Goal: Task Accomplishment & Management: Use online tool/utility

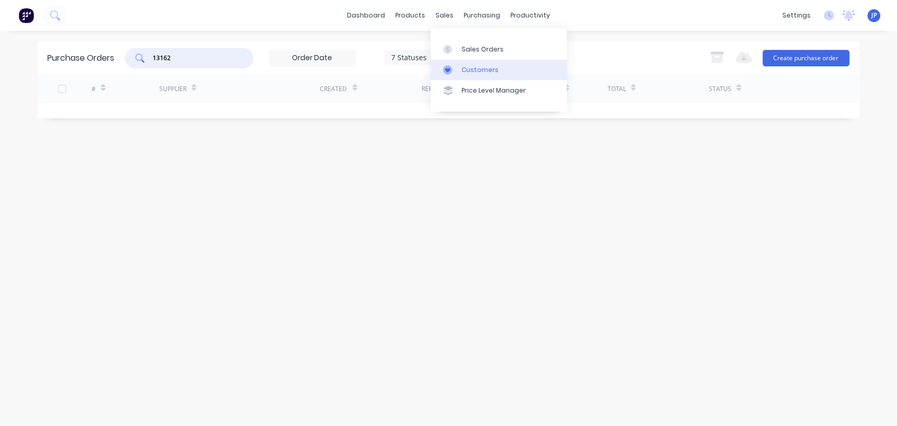
click at [473, 71] on div "Customers" at bounding box center [480, 69] width 37 height 9
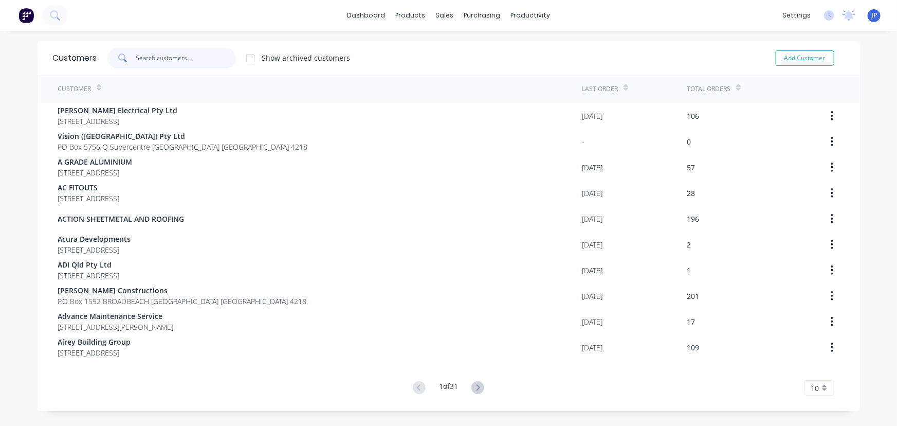
click at [163, 54] on input "text" at bounding box center [186, 58] width 100 height 21
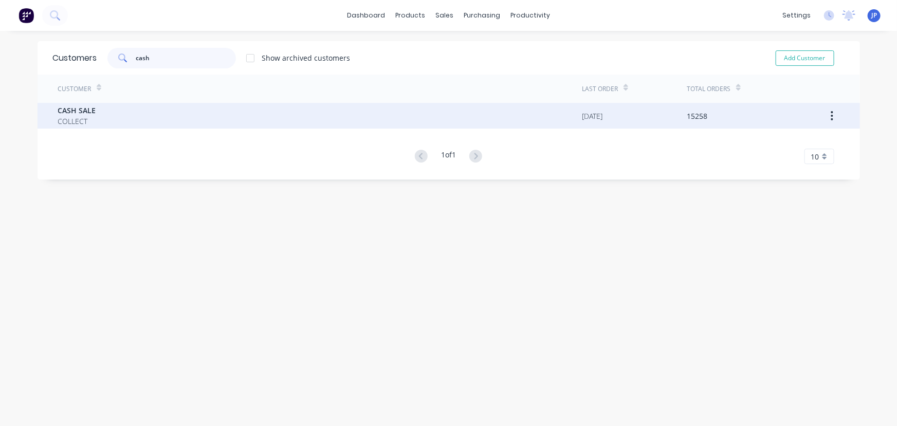
type input "cash"
click at [80, 115] on span "CASH SALE" at bounding box center [77, 110] width 38 height 11
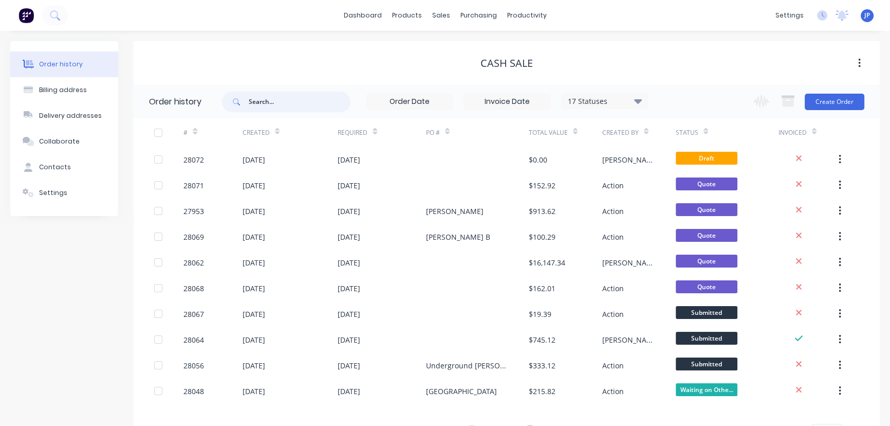
click at [259, 100] on input "text" at bounding box center [300, 102] width 102 height 21
type input "hipperson"
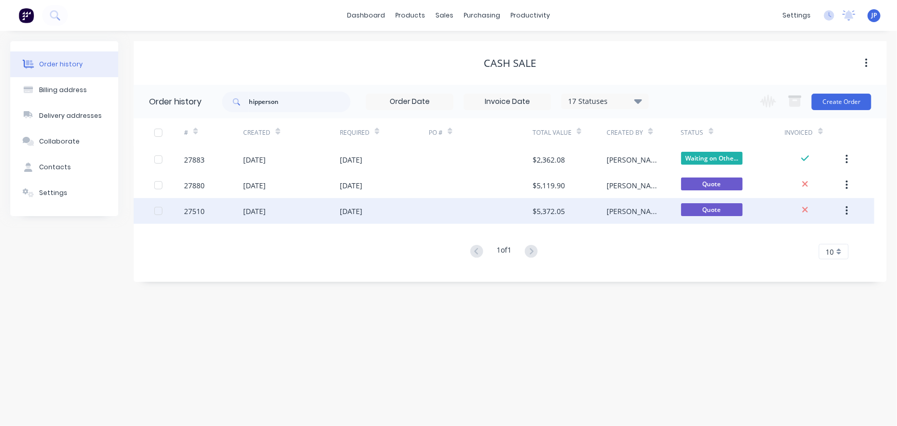
click at [263, 211] on div "[DATE]" at bounding box center [254, 211] width 23 height 11
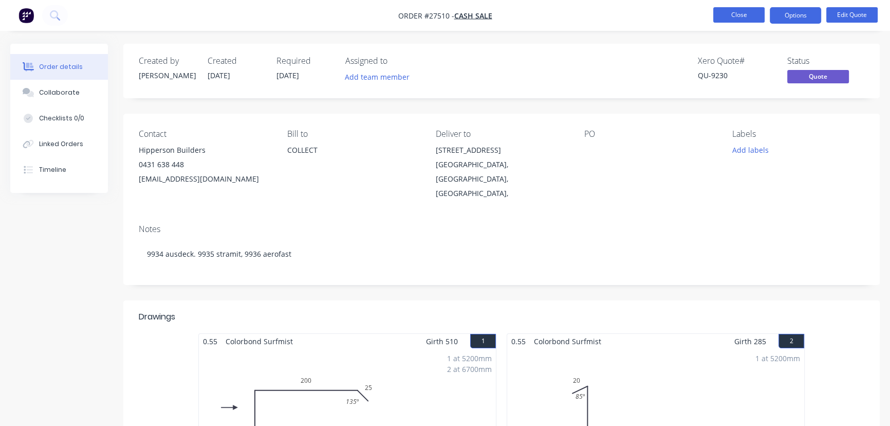
click at [722, 19] on button "Close" at bounding box center [739, 14] width 51 height 15
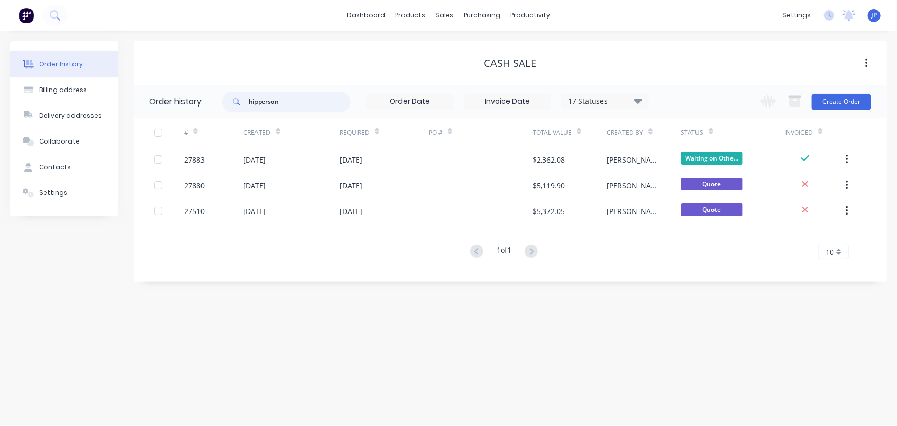
drag, startPoint x: 286, startPoint y: 106, endPoint x: 243, endPoint y: 113, distance: 43.6
click at [243, 113] on div "hipperson 17 Statuses Invoice Status Invoiced Not Invoiced Partial Order Status…" at bounding box center [435, 101] width 427 height 33
type input "27817"
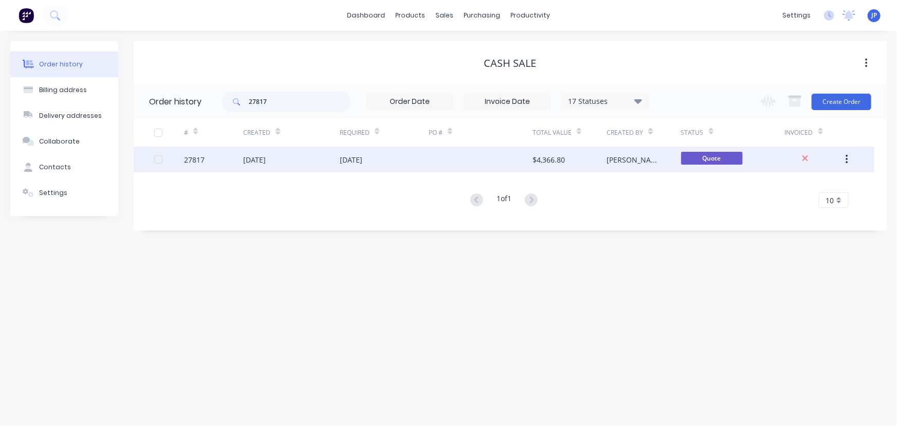
click at [252, 160] on div "[DATE]" at bounding box center [254, 159] width 23 height 11
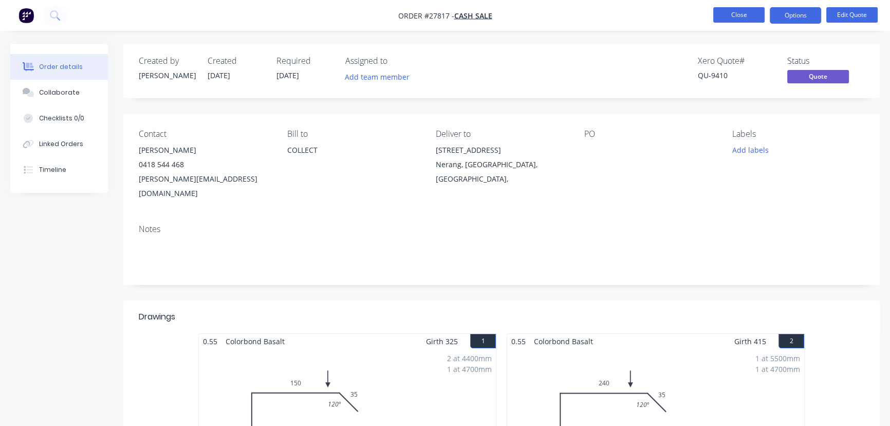
click at [736, 13] on button "Close" at bounding box center [739, 14] width 51 height 15
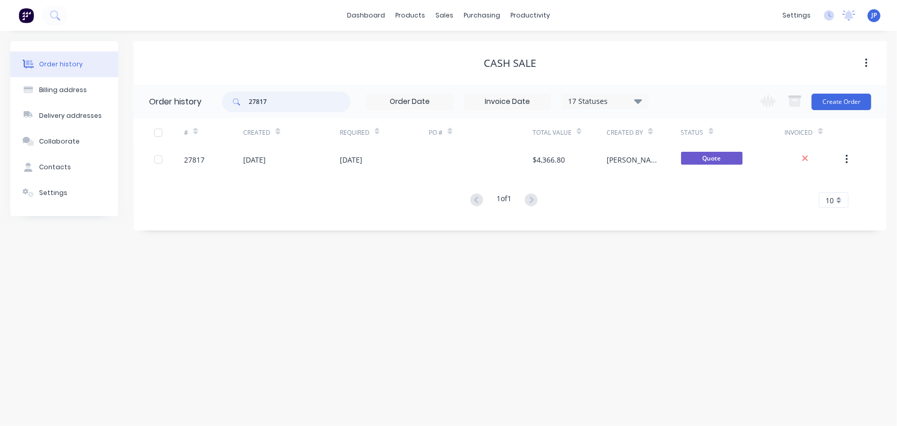
drag, startPoint x: 269, startPoint y: 105, endPoint x: 236, endPoint y: 106, distance: 32.9
click at [236, 106] on div "27817" at bounding box center [286, 102] width 129 height 21
type input "A"
type input "QU-9350"
click at [277, 104] on input "QU-9350" at bounding box center [300, 102] width 102 height 21
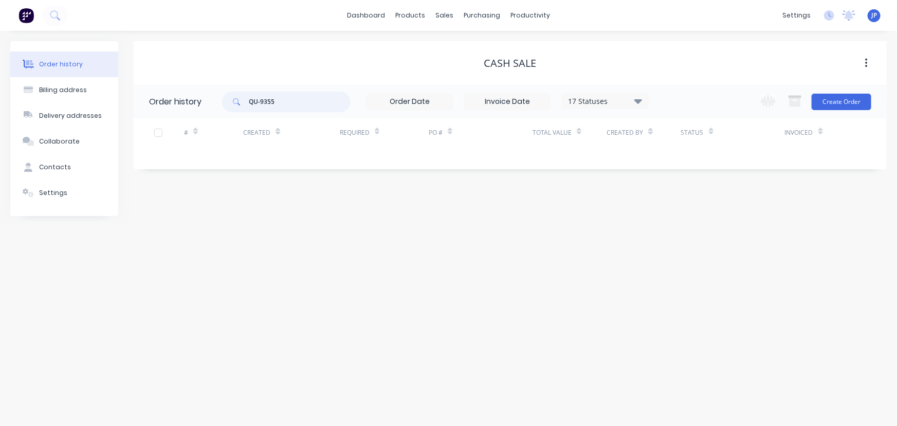
type input "QU-93558"
click at [288, 107] on input "QU-93558" at bounding box center [300, 102] width 102 height 21
type input "QU-9355"
click at [638, 100] on icon at bounding box center [638, 101] width 8 height 5
click at [690, 220] on label at bounding box center [690, 220] width 0 height 0
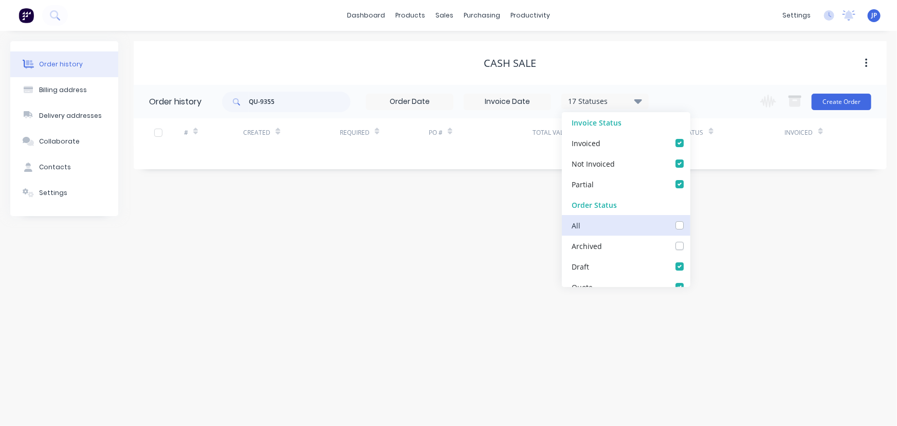
click at [690, 225] on input "checkbox" at bounding box center [694, 225] width 8 height 10
checkbox input "true"
click at [285, 110] on input "QU-9355" at bounding box center [300, 102] width 102 height 21
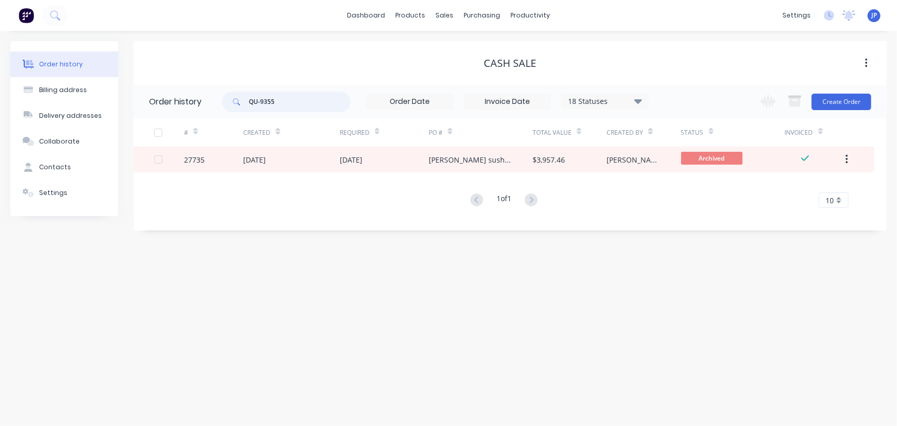
drag, startPoint x: 301, startPoint y: 102, endPoint x: 217, endPoint y: 110, distance: 83.7
click at [217, 110] on header "Order history QU-9355 18 Statuses Invoice Status Invoiced Not Invoiced Partial …" at bounding box center [510, 101] width 753 height 33
type input "29757"
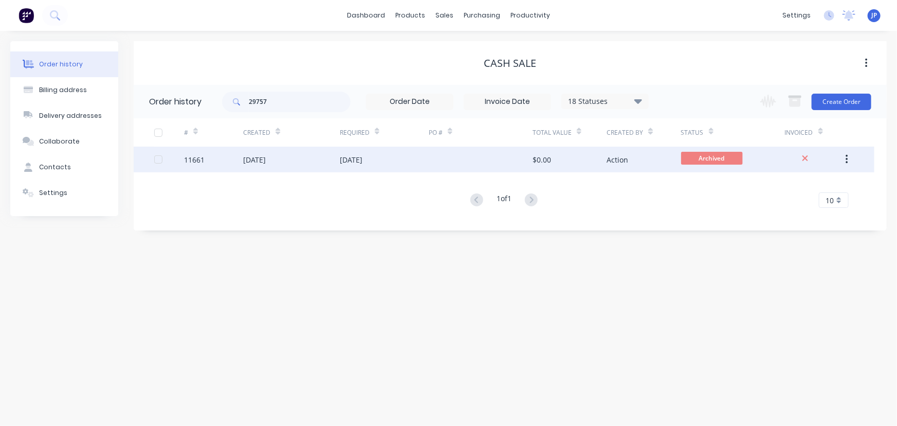
click at [237, 157] on div "11661" at bounding box center [213, 160] width 59 height 26
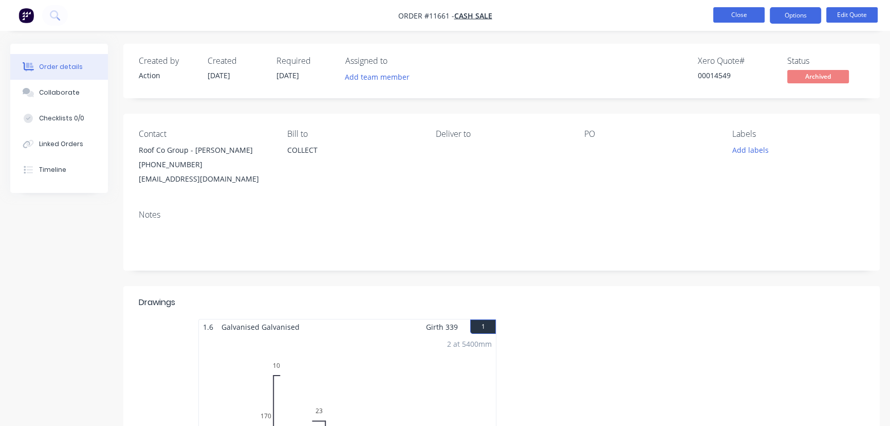
click at [726, 15] on button "Close" at bounding box center [739, 14] width 51 height 15
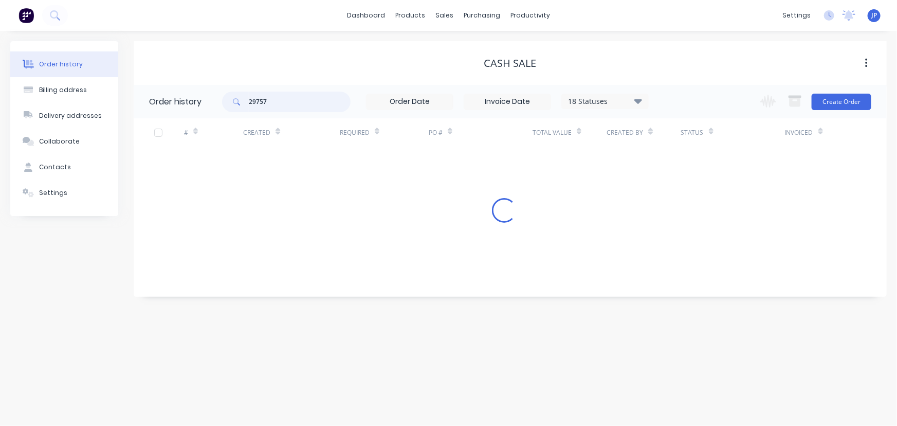
drag, startPoint x: 280, startPoint y: 100, endPoint x: 238, endPoint y: 103, distance: 41.8
click at [238, 103] on div "29757" at bounding box center [286, 102] width 129 height 21
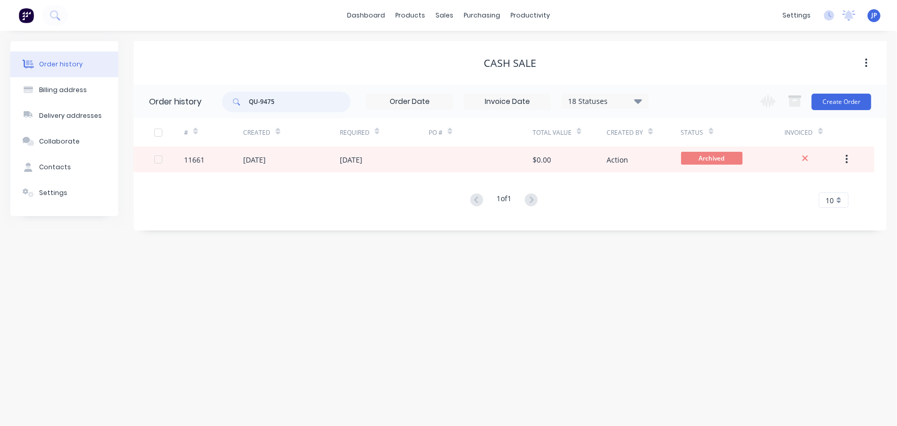
type input "QU-9475"
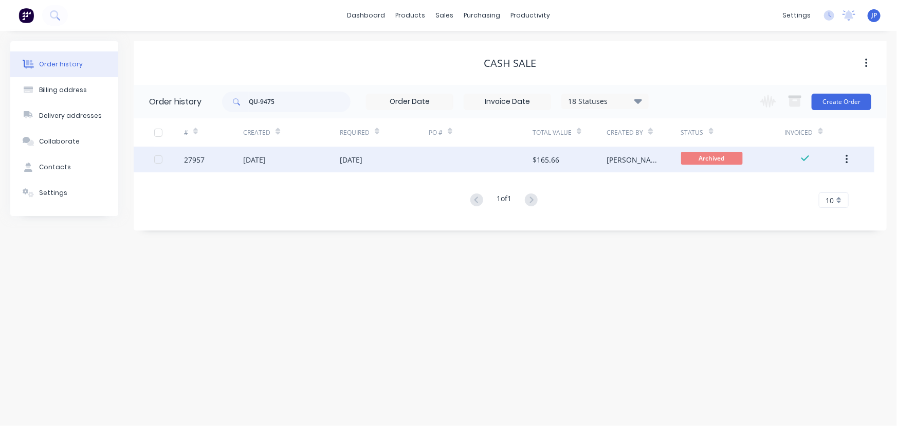
click at [266, 158] on div "[DATE]" at bounding box center [254, 159] width 23 height 11
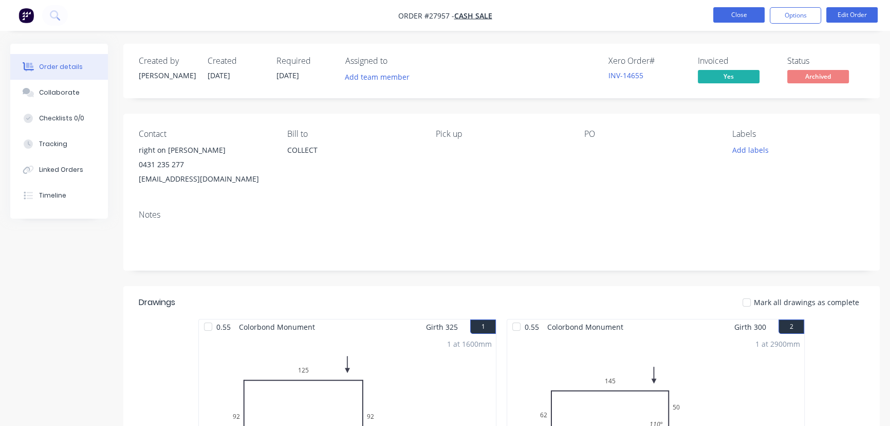
click at [735, 12] on button "Close" at bounding box center [739, 14] width 51 height 15
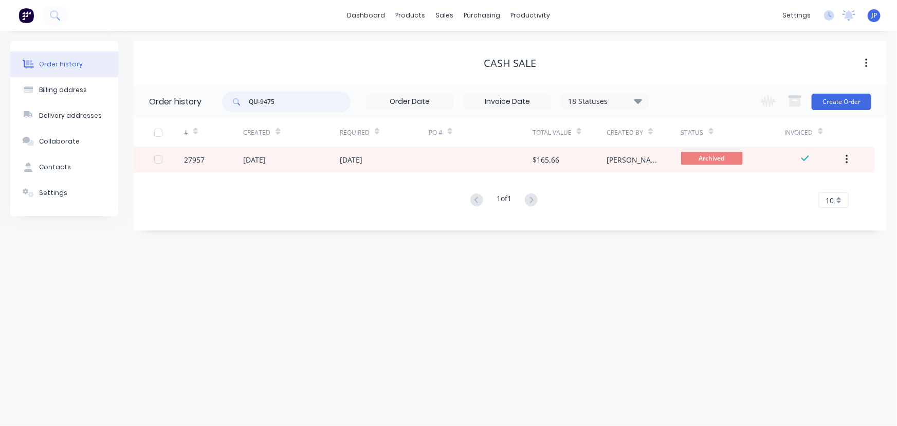
drag, startPoint x: 283, startPoint y: 102, endPoint x: 245, endPoint y: 100, distance: 38.6
click at [245, 100] on div "QU-9475" at bounding box center [286, 102] width 129 height 21
type input "28056"
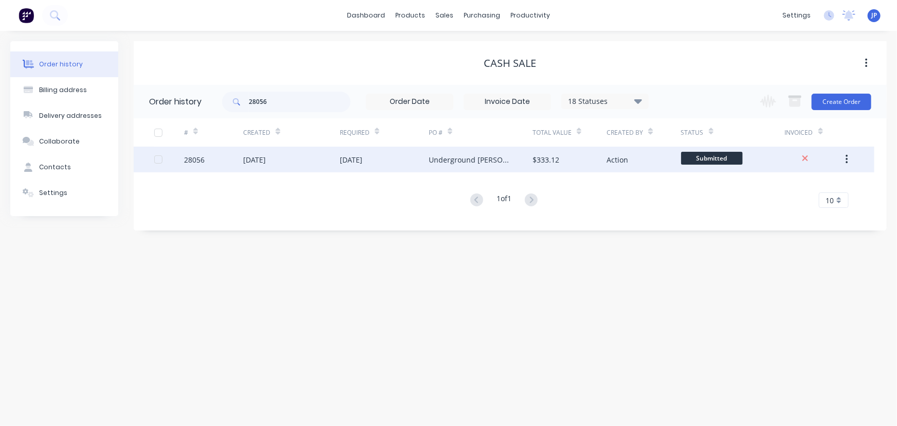
click at [230, 162] on div "28056" at bounding box center [213, 160] width 59 height 26
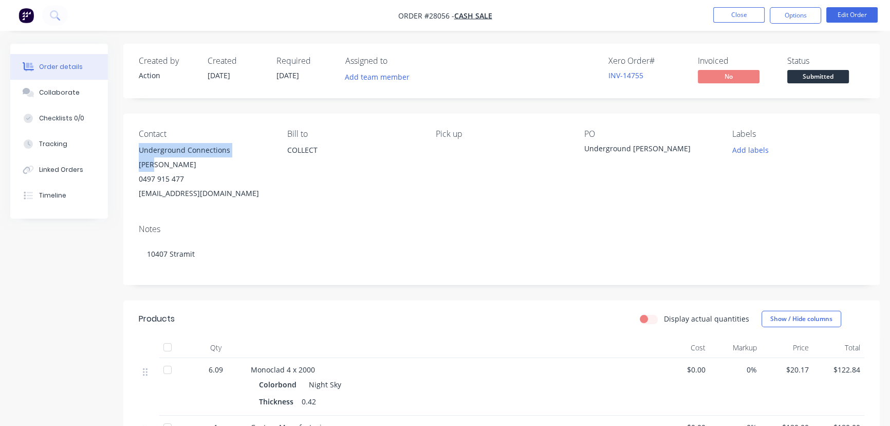
drag, startPoint x: 246, startPoint y: 147, endPoint x: 136, endPoint y: 145, distance: 110.0
click at [136, 145] on div "Contact Underground Connections [PERSON_NAME] 0497 915 477 [EMAIL_ADDRESS][DOMA…" at bounding box center [501, 165] width 757 height 102
copy div "Underground Connections [PERSON_NAME]"
click at [799, 15] on button "Options" at bounding box center [795, 15] width 51 height 16
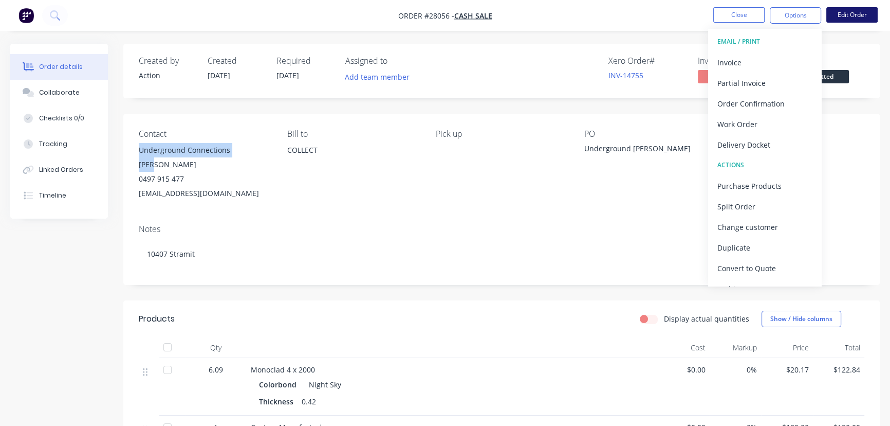
click at [854, 11] on button "Edit Order" at bounding box center [852, 14] width 51 height 15
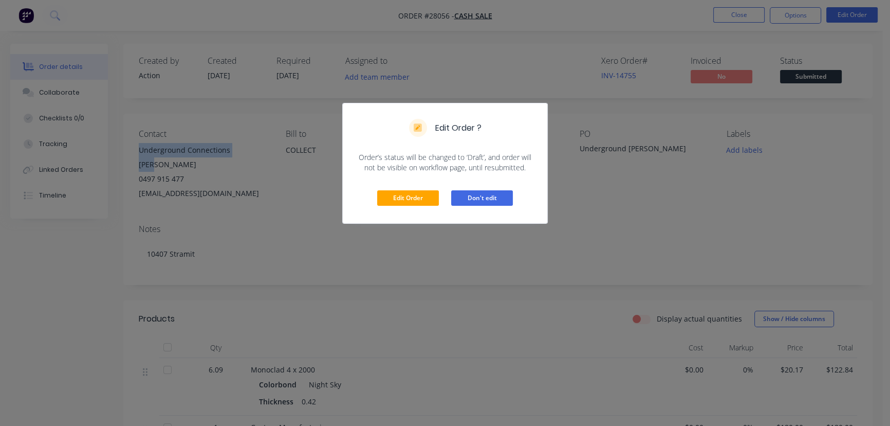
click at [502, 197] on button "Don't edit" at bounding box center [482, 197] width 62 height 15
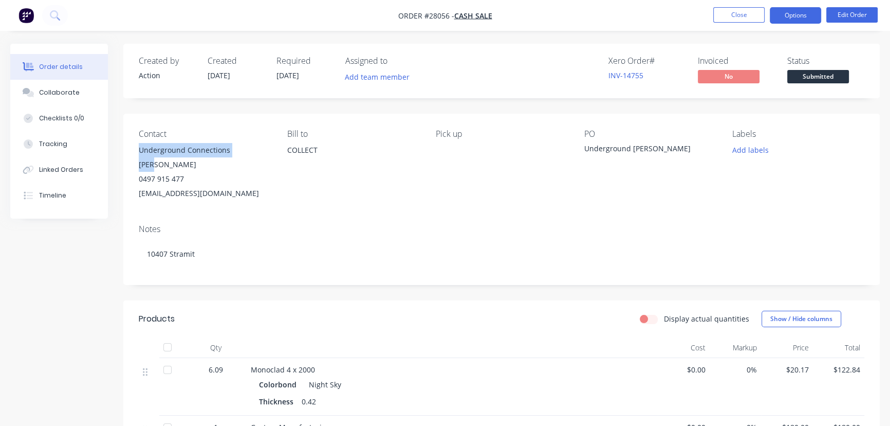
click at [782, 17] on button "Options" at bounding box center [795, 15] width 51 height 16
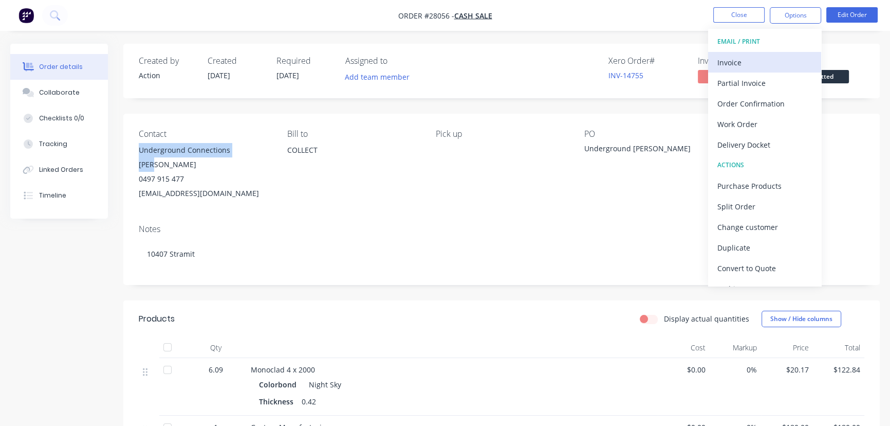
click at [758, 65] on div "Invoice" at bounding box center [765, 62] width 95 height 15
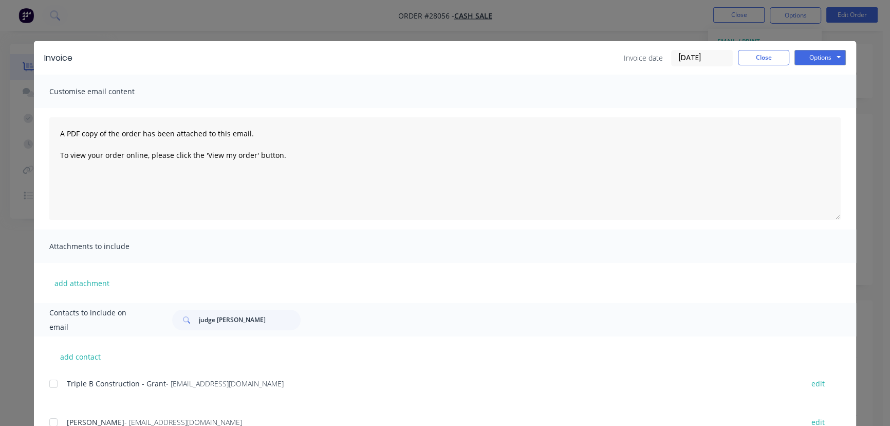
click at [723, 60] on input "[DATE]" at bounding box center [702, 57] width 61 height 15
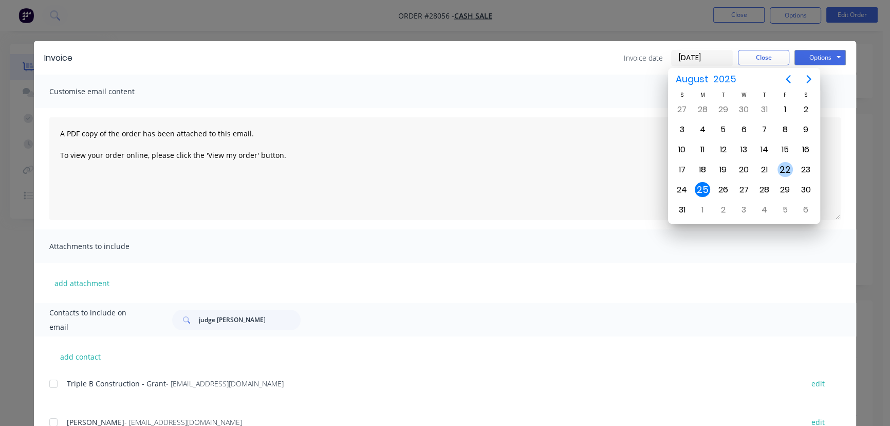
click at [781, 170] on div "22" at bounding box center [785, 169] width 15 height 15
type input "[DATE]"
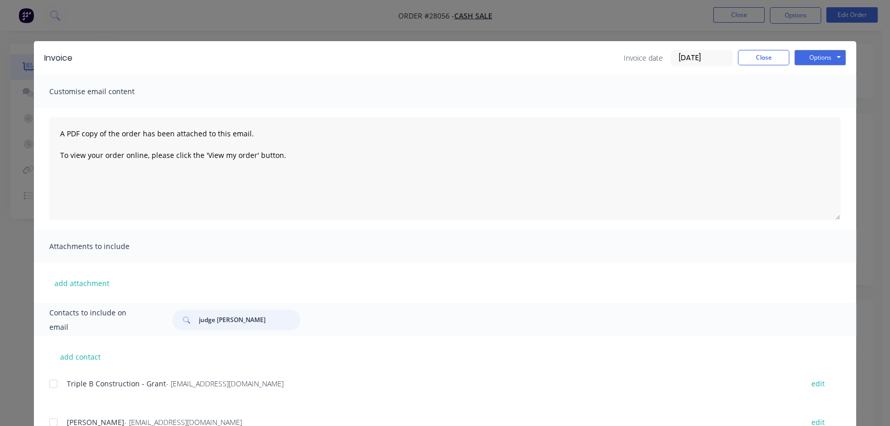
drag, startPoint x: 237, startPoint y: 321, endPoint x: 191, endPoint y: 325, distance: 45.9
click at [191, 325] on div "judge [PERSON_NAME]" at bounding box center [236, 319] width 129 height 21
paste input "Underground Connections [PERSON_NAME]"
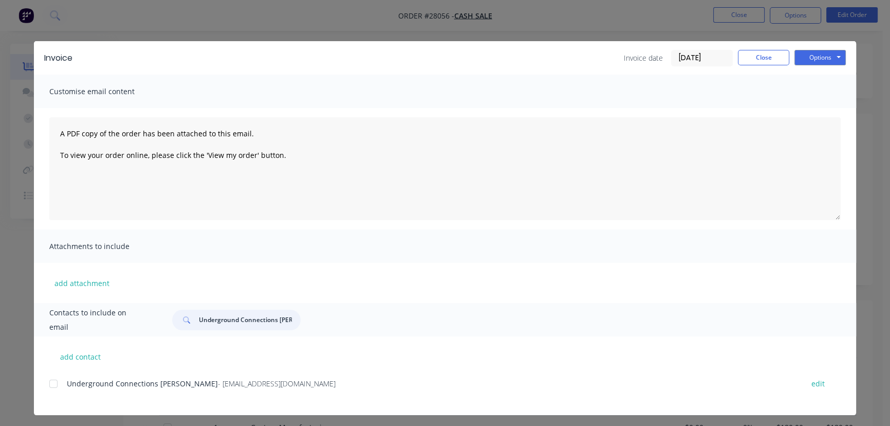
type input "Underground Connections [PERSON_NAME]"
drag, startPoint x: 308, startPoint y: 386, endPoint x: 61, endPoint y: 391, distance: 247.8
click at [61, 391] on div "Underground Connections [PERSON_NAME] - [EMAIL_ADDRESS][DOMAIN_NAME] edit" at bounding box center [452, 389] width 807 height 26
copy div "Underground Connections [PERSON_NAME] - [EMAIL_ADDRESS][DOMAIN_NAME]"
click at [831, 57] on button "Options" at bounding box center [820, 57] width 51 height 15
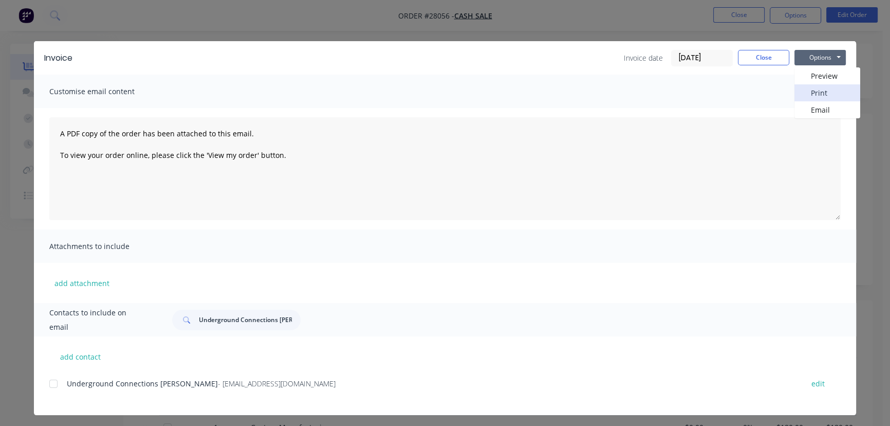
click at [818, 89] on button "Print" at bounding box center [828, 92] width 66 height 17
click at [770, 56] on button "Close" at bounding box center [763, 57] width 51 height 15
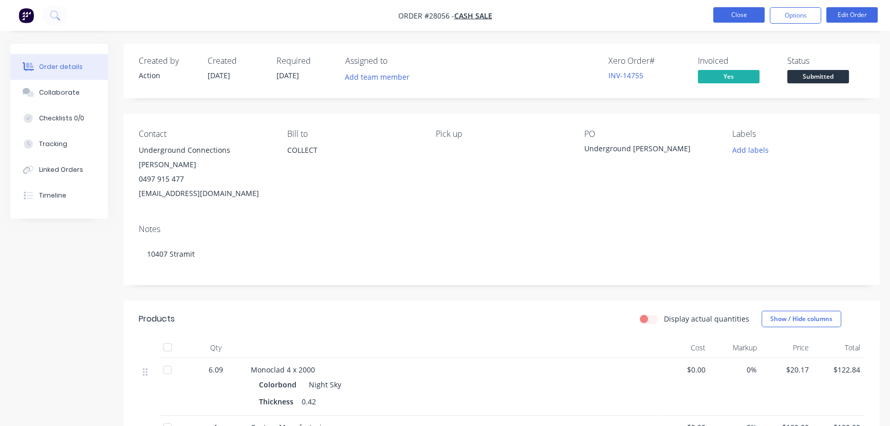
click at [752, 13] on button "Close" at bounding box center [739, 14] width 51 height 15
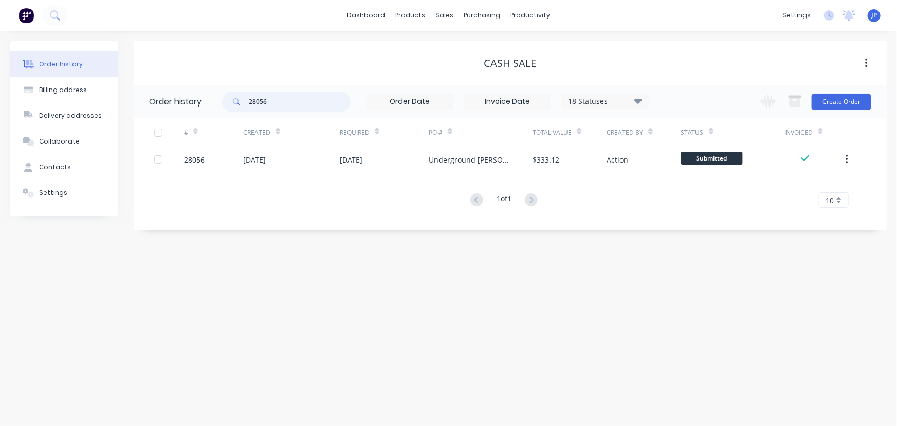
drag, startPoint x: 279, startPoint y: 106, endPoint x: 229, endPoint y: 109, distance: 50.4
click at [229, 109] on div "28056" at bounding box center [286, 102] width 129 height 21
type input "Bird Brothers"
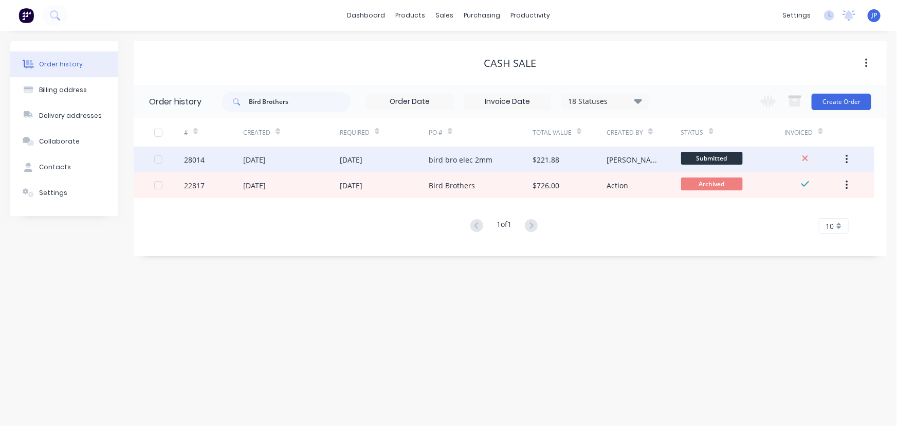
click at [358, 160] on div "[DATE]" at bounding box center [351, 159] width 23 height 11
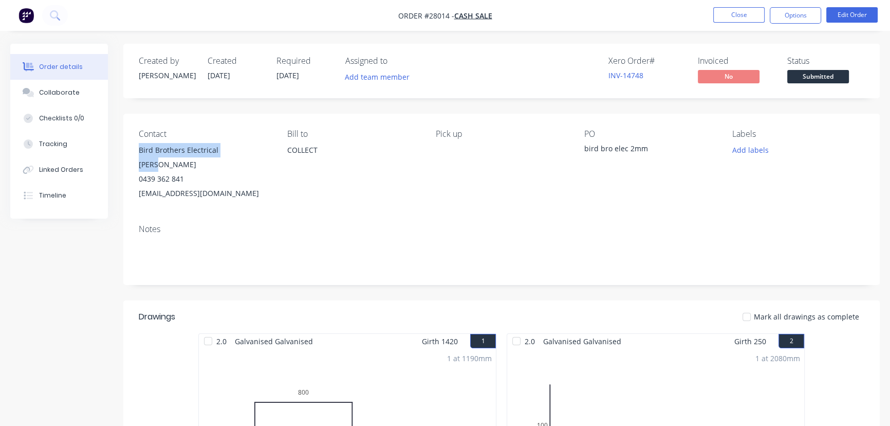
drag, startPoint x: 237, startPoint y: 151, endPoint x: 136, endPoint y: 150, distance: 101.3
click at [136, 150] on div "Contact Bird Brothers Electrical [PERSON_NAME] 0439 362 841 [EMAIL_ADDRESS][DOM…" at bounding box center [501, 165] width 757 height 102
copy div "Bird Brothers Electrical [PERSON_NAME]"
click at [778, 17] on button "Options" at bounding box center [795, 15] width 51 height 16
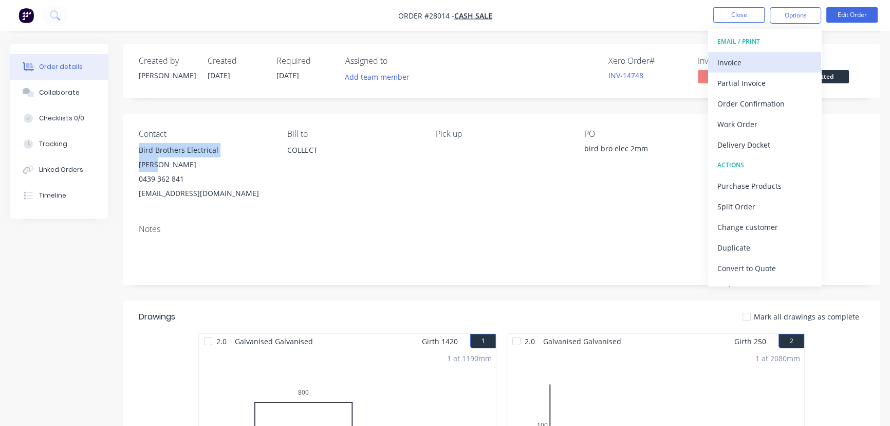
click at [742, 61] on div "Invoice" at bounding box center [765, 62] width 95 height 15
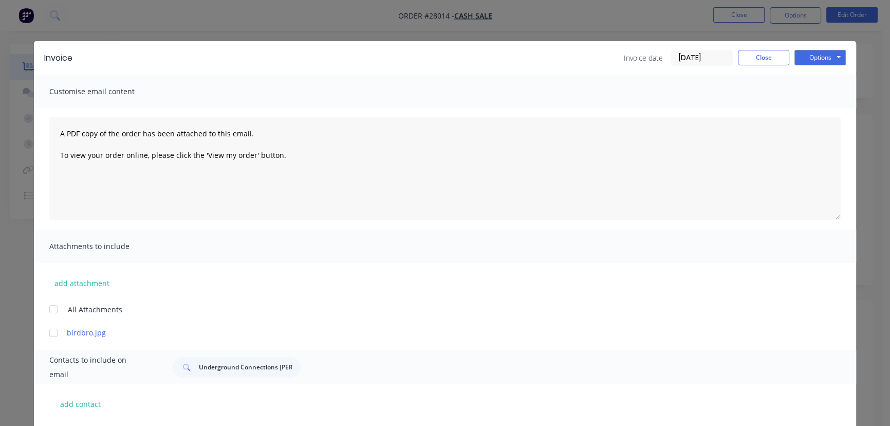
click at [695, 60] on input "[DATE]" at bounding box center [702, 57] width 61 height 15
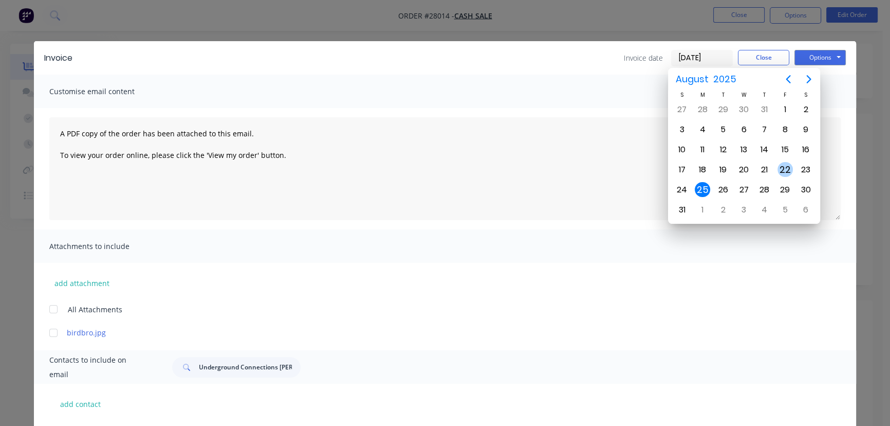
click at [785, 166] on div "22" at bounding box center [785, 169] width 15 height 15
type input "[DATE]"
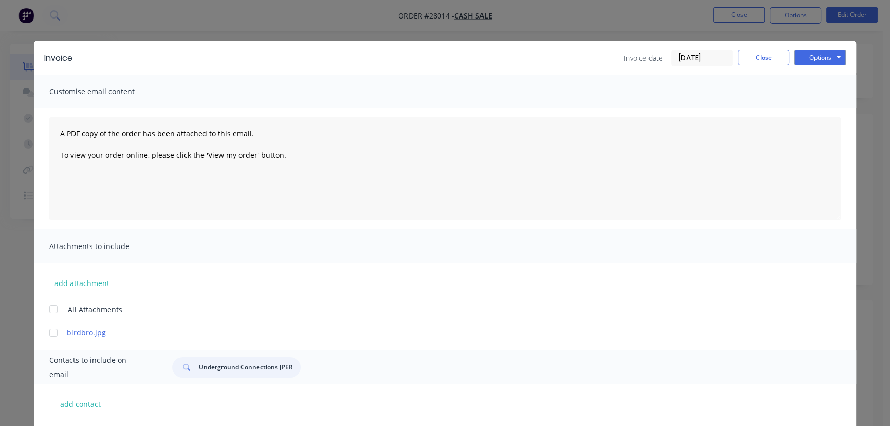
drag, startPoint x: 293, startPoint y: 372, endPoint x: 187, endPoint y: 385, distance: 106.7
paste input "Bird Brothers Electrical [PERSON_NAME]"
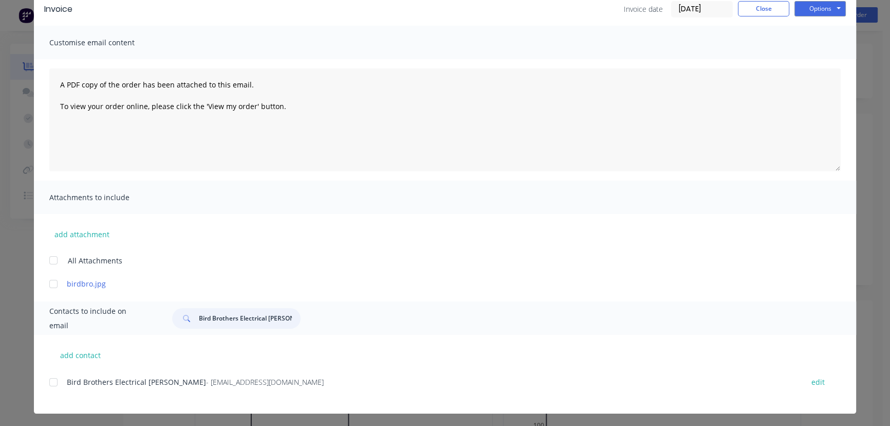
scroll to position [51, 0]
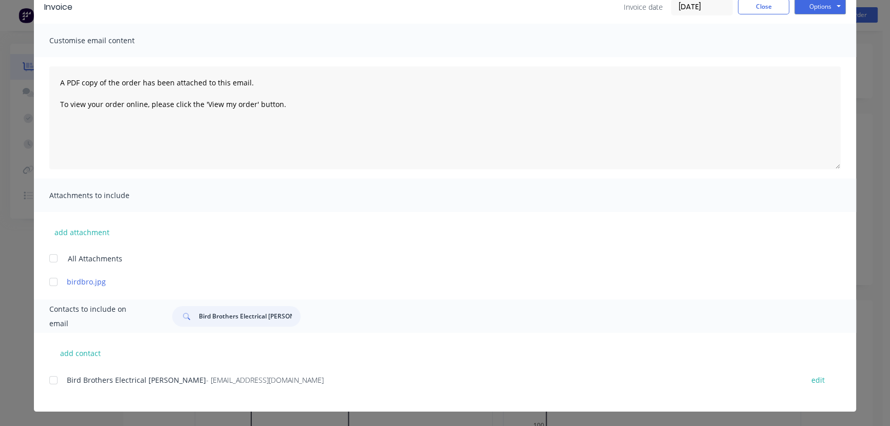
type input "Bird Brothers Electrical [PERSON_NAME]"
drag, startPoint x: 282, startPoint y: 384, endPoint x: 129, endPoint y: 404, distance: 154.9
click at [129, 404] on div "Bird Brothers Electrical [PERSON_NAME] - [EMAIL_ADDRESS][DOMAIN_NAME] edit" at bounding box center [452, 392] width 807 height 39
copy div "Bird Brothers Electrical [PERSON_NAME] - [EMAIL_ADDRESS][DOMAIN_NAME]"
click at [814, 8] on button "Options" at bounding box center [820, 6] width 51 height 15
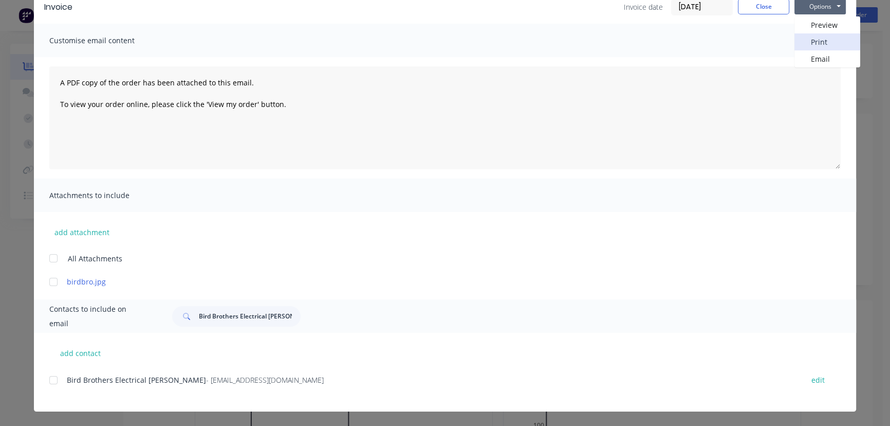
click at [819, 40] on button "Print" at bounding box center [828, 41] width 66 height 17
click at [764, 8] on button "Close" at bounding box center [763, 6] width 51 height 15
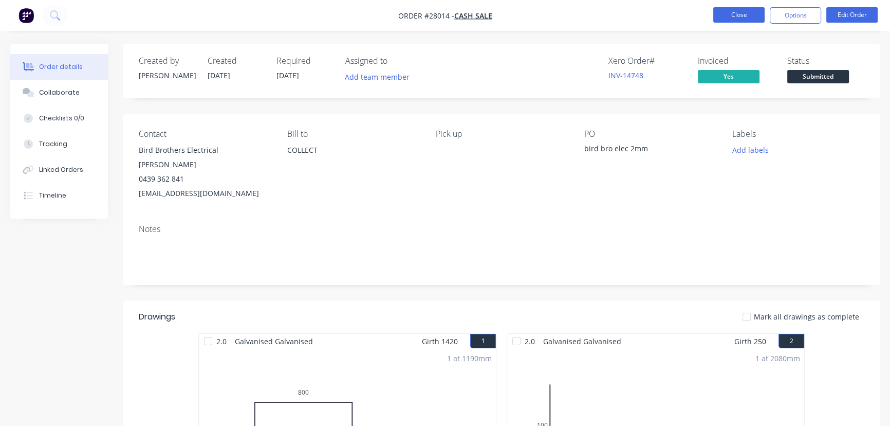
click at [735, 15] on button "Close" at bounding box center [739, 14] width 51 height 15
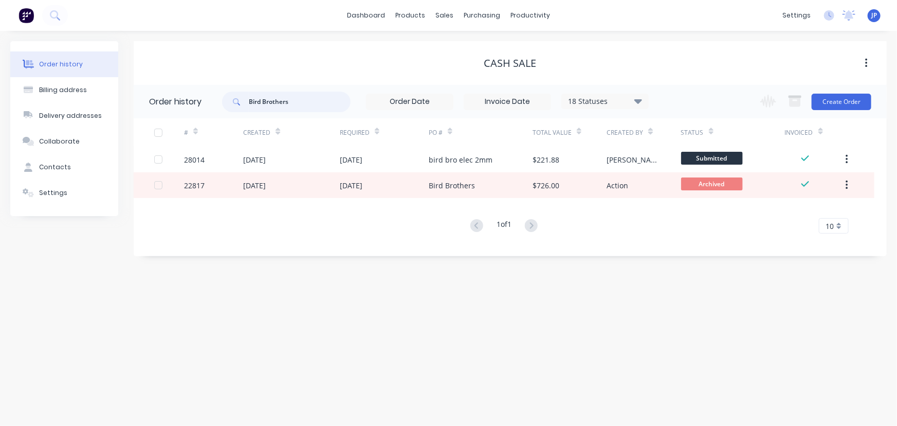
drag, startPoint x: 301, startPoint y: 98, endPoint x: 214, endPoint y: 105, distance: 87.1
click at [215, 105] on header "Order history Bird Brothers 18 Statuses Invoice Status Invoiced Not Invoiced Pa…" at bounding box center [510, 101] width 753 height 33
type input "Hipperson"
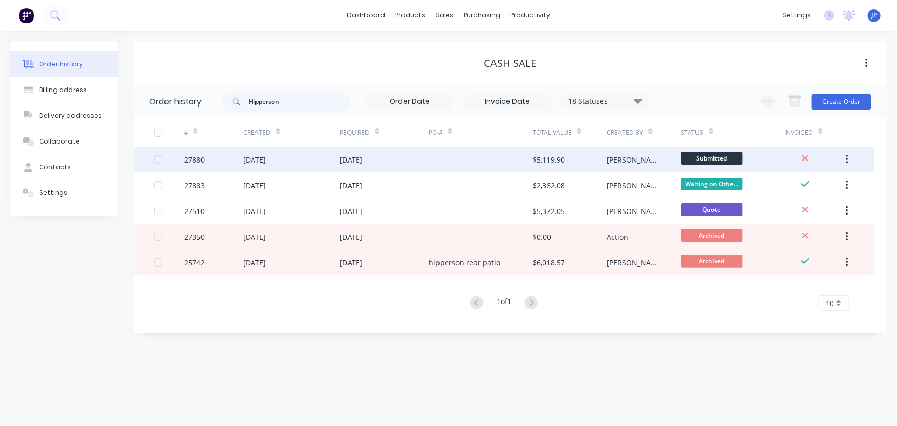
click at [266, 160] on div "[DATE]" at bounding box center [254, 159] width 23 height 11
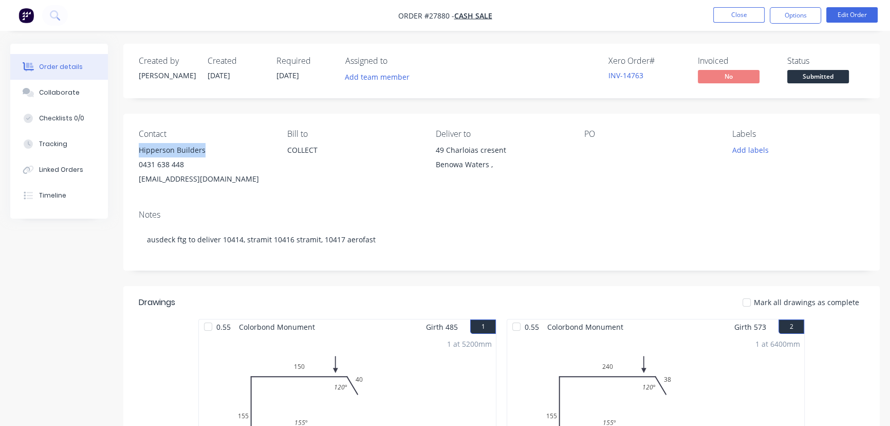
drag, startPoint x: 210, startPoint y: 150, endPoint x: 134, endPoint y: 149, distance: 75.6
click at [134, 149] on div "Contact Hipperson Builders 0431 638 448 [EMAIL_ADDRESS][DOMAIN_NAME] [PERSON_NA…" at bounding box center [501, 158] width 757 height 88
copy div "Hipperson Builders"
click at [787, 11] on button "Options" at bounding box center [795, 15] width 51 height 16
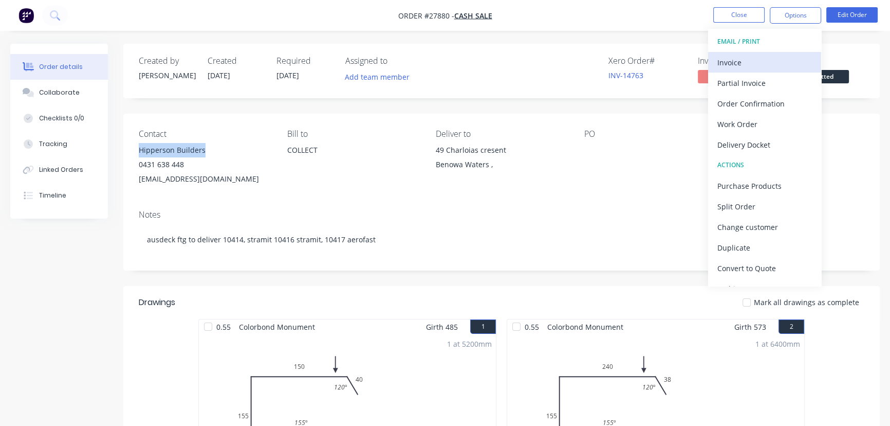
click at [751, 63] on div "Invoice" at bounding box center [765, 62] width 95 height 15
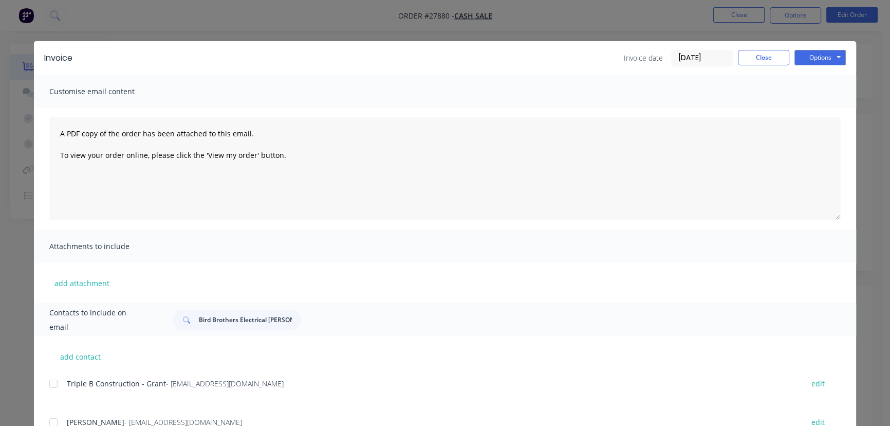
click at [714, 59] on input "[DATE]" at bounding box center [702, 57] width 61 height 15
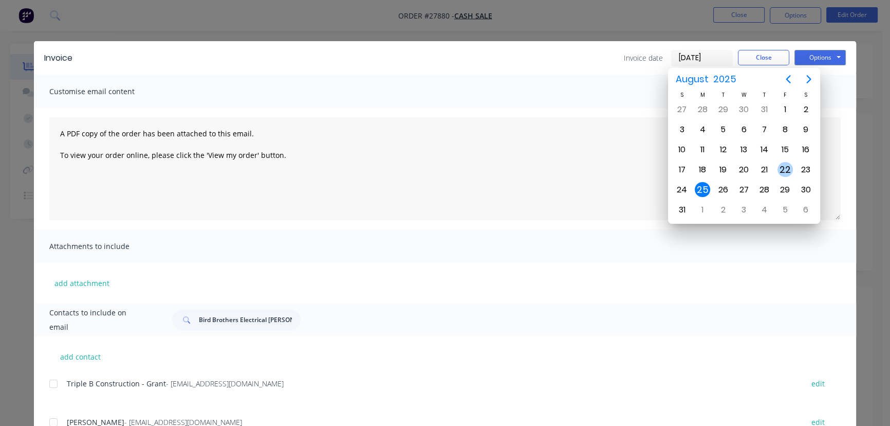
click at [783, 170] on div "22" at bounding box center [785, 169] width 15 height 15
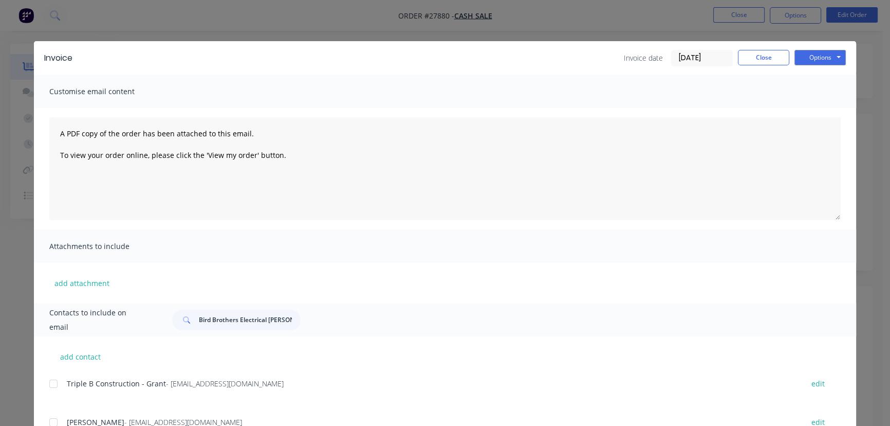
click at [708, 59] on input "[DATE]" at bounding box center [702, 57] width 61 height 15
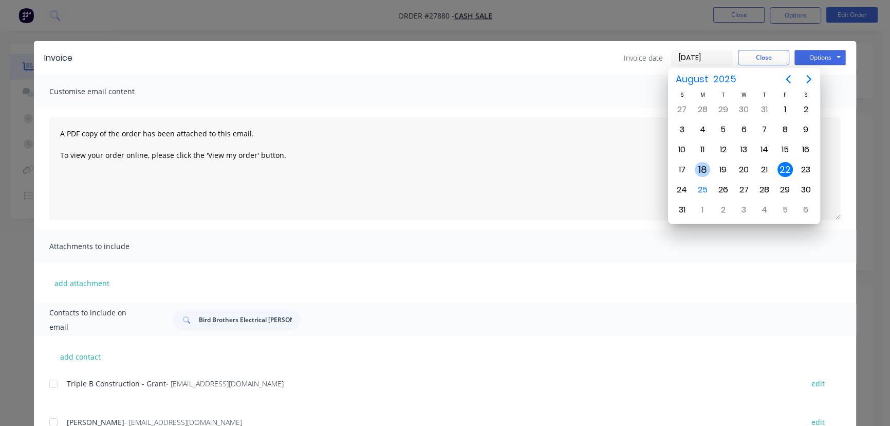
click at [705, 168] on div "18" at bounding box center [702, 169] width 15 height 15
type input "[DATE]"
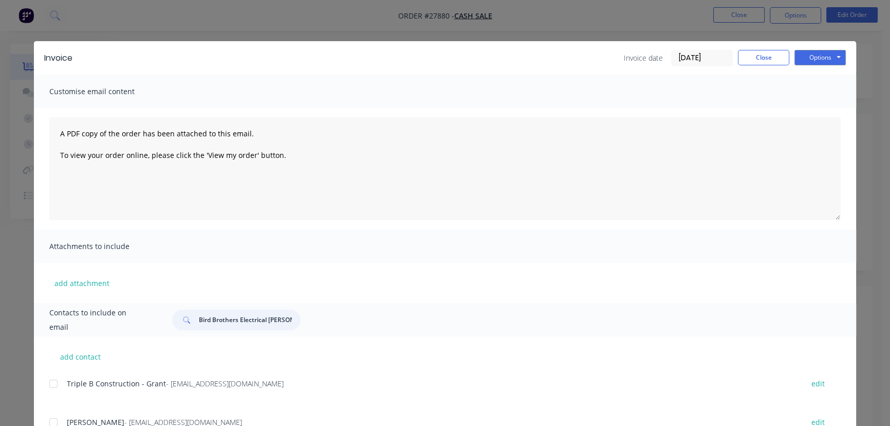
drag, startPoint x: 286, startPoint y: 322, endPoint x: 176, endPoint y: 324, distance: 110.6
click at [176, 324] on div "Bird Brothers Electrical [PERSON_NAME]" at bounding box center [236, 319] width 129 height 21
paste input "Hipperson Builders"
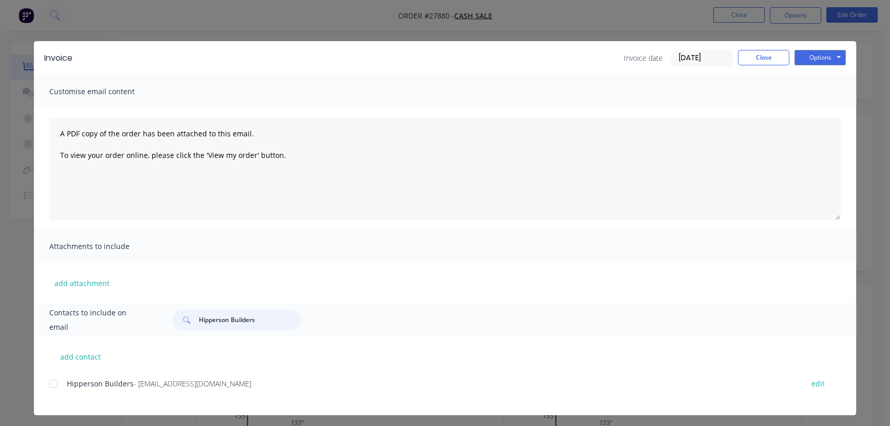
type input "Hipperson Builders"
drag, startPoint x: 236, startPoint y: 387, endPoint x: 63, endPoint y: 404, distance: 174.1
click at [63, 404] on div "Hipperson Builders - [EMAIL_ADDRESS][DOMAIN_NAME] edit" at bounding box center [452, 395] width 807 height 39
copy div "Hipperson Builders - [EMAIL_ADDRESS][DOMAIN_NAME]"
click at [806, 60] on button "Options" at bounding box center [820, 57] width 51 height 15
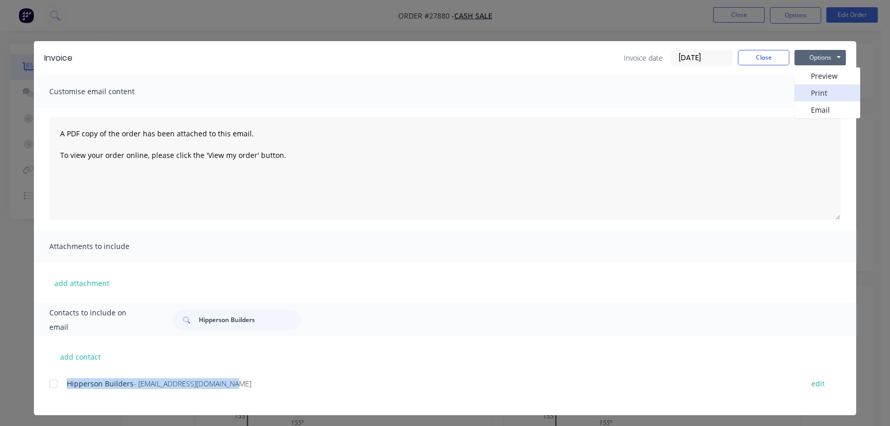
click at [795, 94] on button "Print" at bounding box center [828, 92] width 66 height 17
click at [755, 54] on button "Close" at bounding box center [763, 57] width 51 height 15
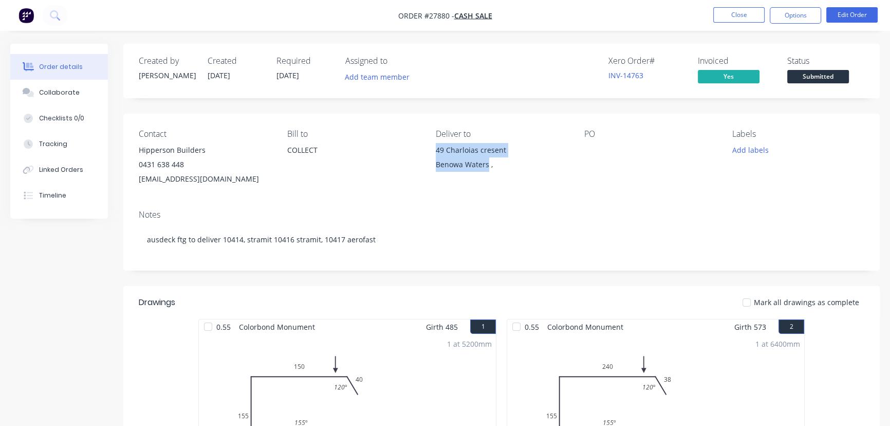
drag, startPoint x: 488, startPoint y: 167, endPoint x: 432, endPoint y: 153, distance: 57.2
click at [432, 153] on div "Contact Hipperson Builders 0431 638 448 [EMAIL_ADDRESS][DOMAIN_NAME] [PERSON_NA…" at bounding box center [501, 158] width 757 height 88
copy div "49 Charloias cresent Benowa Waters"
click at [730, 15] on button "Close" at bounding box center [739, 14] width 51 height 15
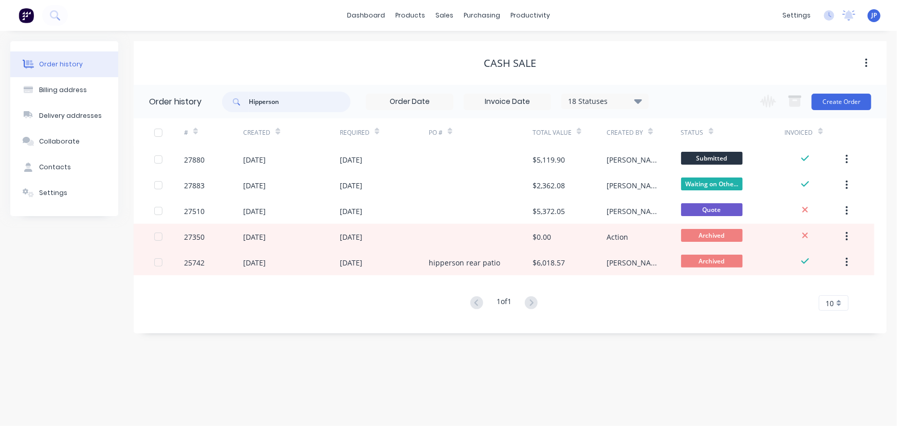
drag, startPoint x: 293, startPoint y: 105, endPoint x: 236, endPoint y: 106, distance: 57.1
click at [236, 106] on div "Hipperson" at bounding box center [286, 102] width 129 height 21
type input "27817"
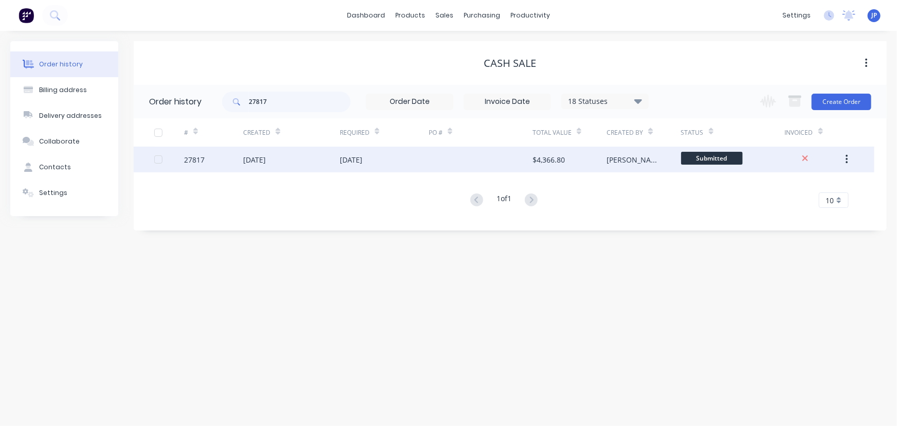
click at [257, 161] on div "[DATE]" at bounding box center [254, 159] width 23 height 11
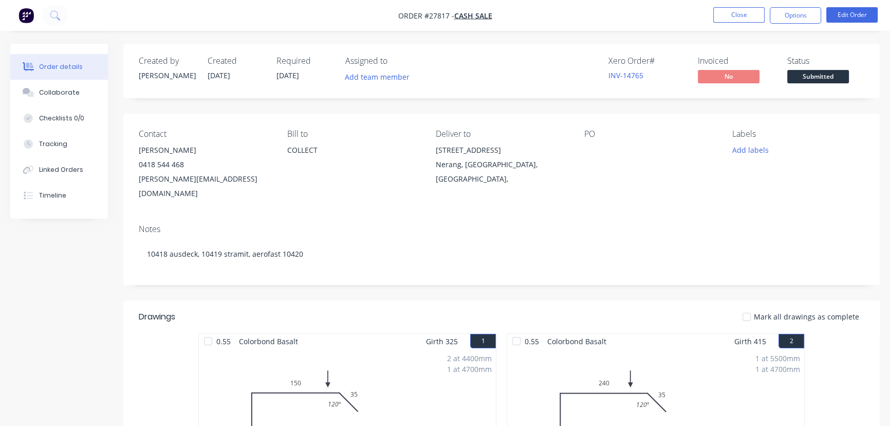
drag, startPoint x: 195, startPoint y: 148, endPoint x: 132, endPoint y: 146, distance: 63.2
click at [132, 146] on div "Contact [PERSON_NAME] 0418 544 468 [PERSON_NAME][EMAIL_ADDRESS][DOMAIN_NAME] Bi…" at bounding box center [501, 165] width 757 height 102
copy div "[PERSON_NAME]"
click at [802, 3] on nav "Order #27817 - CASH SALE Close Options Edit Order" at bounding box center [445, 15] width 890 height 31
click at [792, 12] on button "Options" at bounding box center [795, 15] width 51 height 16
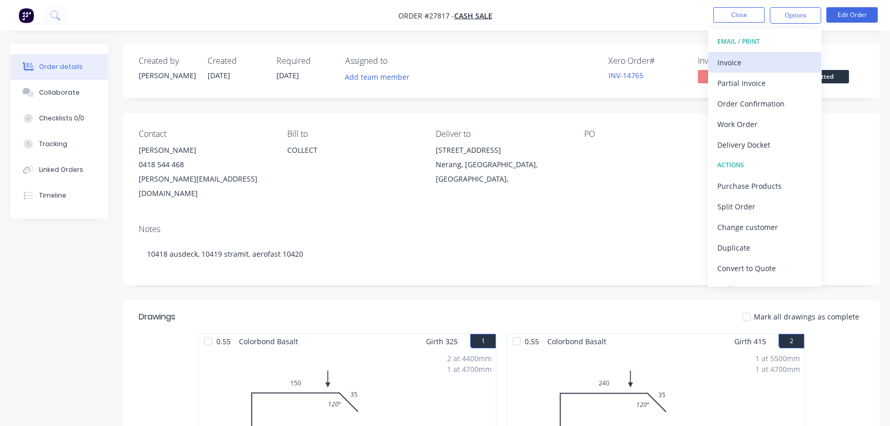
click at [731, 66] on div "Invoice" at bounding box center [765, 62] width 95 height 15
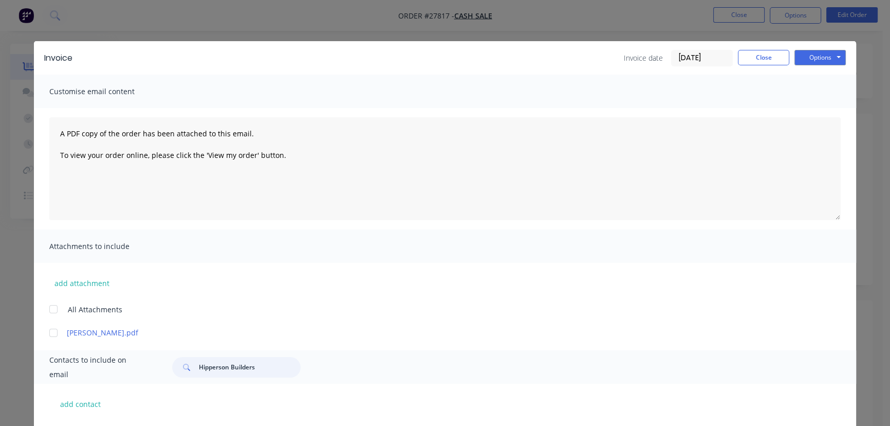
drag, startPoint x: 257, startPoint y: 370, endPoint x: 196, endPoint y: 374, distance: 60.8
click at [199, 374] on input "Hipperson Builders" at bounding box center [250, 367] width 102 height 21
paste input "[PERSON_NAME]"
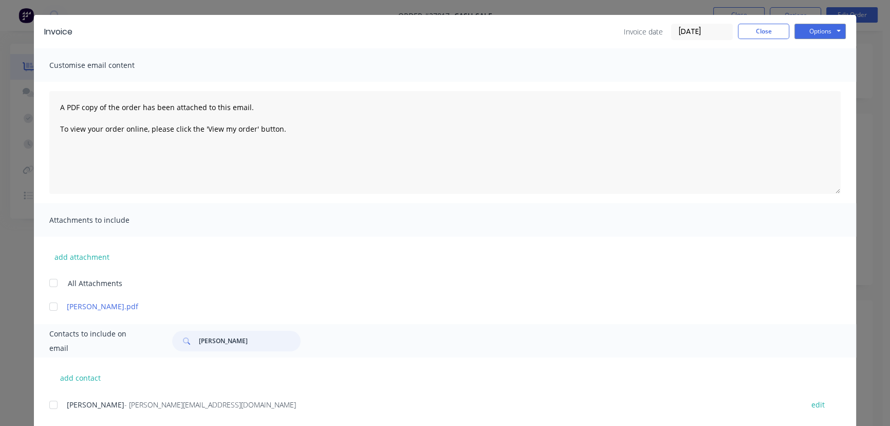
scroll to position [51, 0]
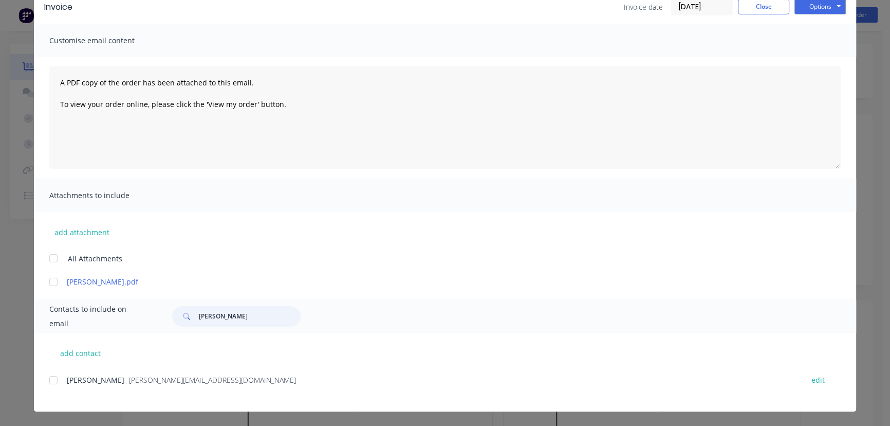
type input "[PERSON_NAME]"
drag, startPoint x: 237, startPoint y: 389, endPoint x: 72, endPoint y: 378, distance: 165.4
click at [54, 389] on div "Richard Hilbert - [EMAIL_ADDRESS][DOMAIN_NAME] edit" at bounding box center [452, 386] width 807 height 26
copy div "Richard Hilbert - [EMAIL_ADDRESS][DOMAIN_NAME]"
click at [714, 10] on input "[DATE]" at bounding box center [702, 6] width 61 height 15
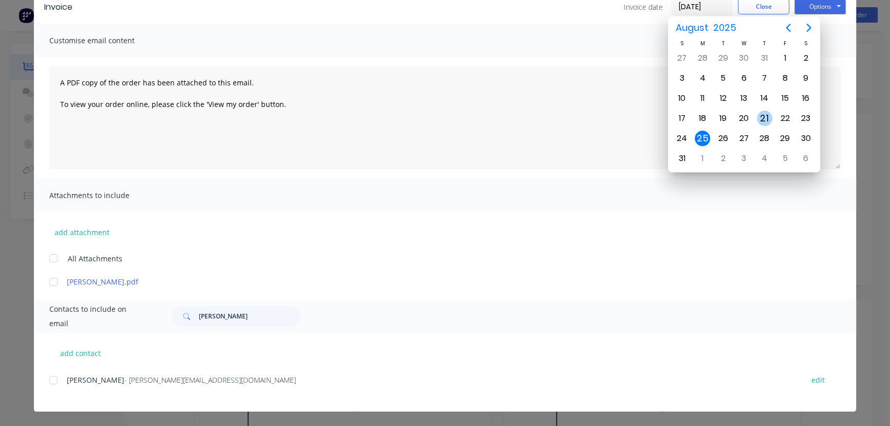
click at [765, 121] on div "21" at bounding box center [764, 118] width 15 height 15
type input "[DATE]"
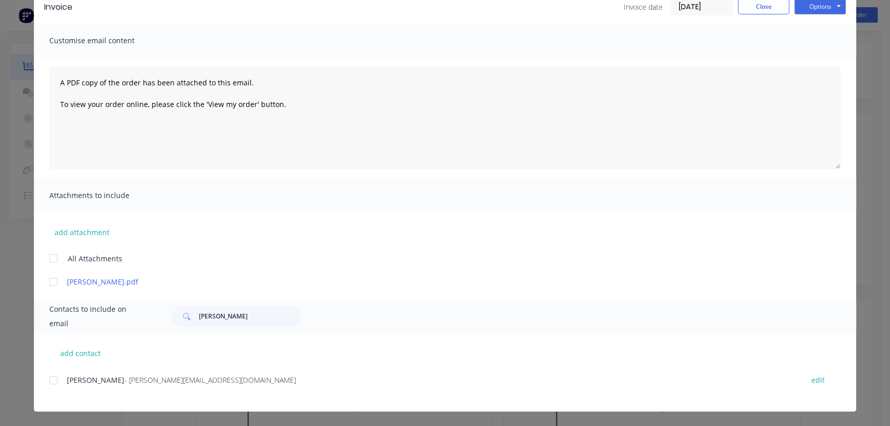
scroll to position [50, 0]
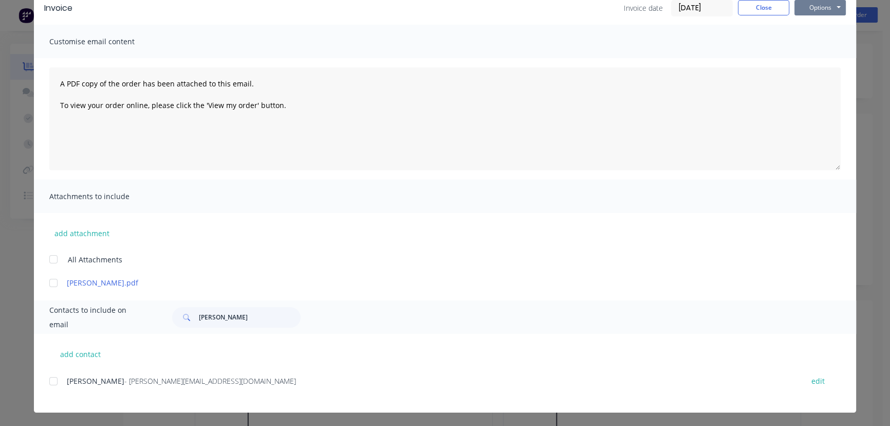
click at [809, 9] on button "Options" at bounding box center [820, 7] width 51 height 15
click at [816, 43] on button "Print" at bounding box center [828, 42] width 66 height 17
click at [765, 8] on button "Close" at bounding box center [763, 7] width 51 height 15
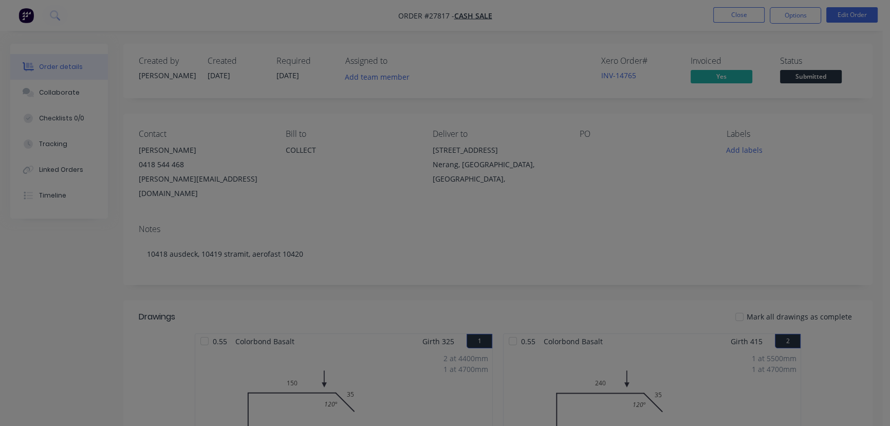
scroll to position [0, 0]
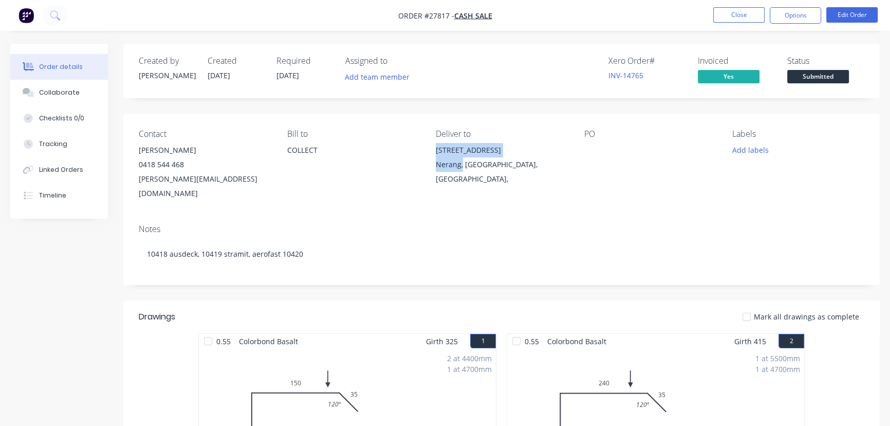
drag, startPoint x: 462, startPoint y: 164, endPoint x: 433, endPoint y: 153, distance: 30.9
click at [433, 153] on div "Contact [PERSON_NAME] 0418 544 468 [PERSON_NAME][EMAIL_ADDRESS][DOMAIN_NAME] Bi…" at bounding box center [501, 165] width 757 height 102
copy div "[STREET_ADDRESS],"
click at [737, 19] on button "Close" at bounding box center [739, 14] width 51 height 15
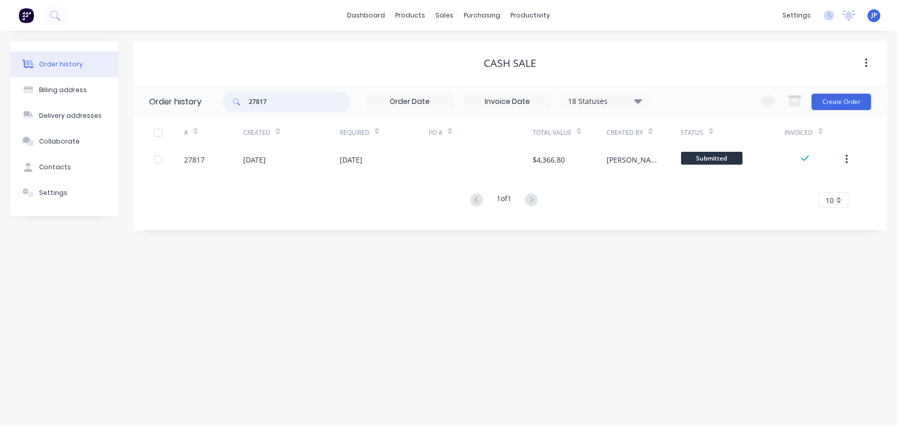
drag, startPoint x: 280, startPoint y: 106, endPoint x: 227, endPoint y: 105, distance: 52.9
click at [227, 105] on div "27817" at bounding box center [286, 102] width 129 height 21
type input "27735"
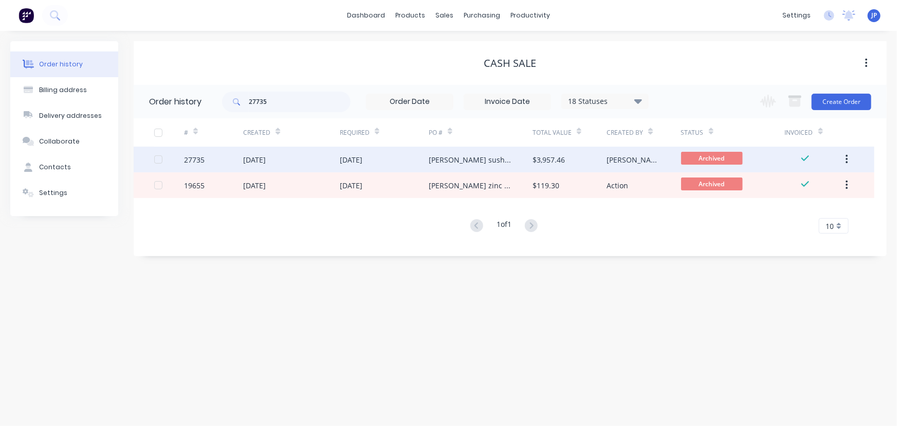
click at [362, 159] on div "[DATE]" at bounding box center [351, 159] width 23 height 11
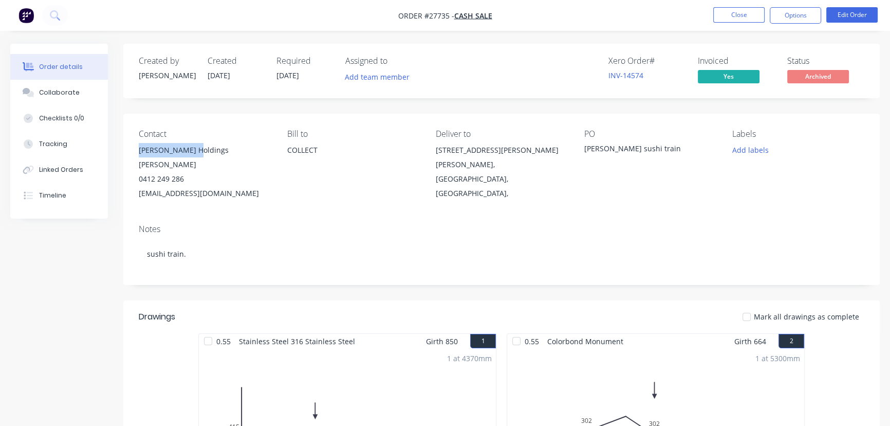
drag, startPoint x: 192, startPoint y: 149, endPoint x: 128, endPoint y: 152, distance: 64.3
click at [128, 152] on div "Contact [PERSON_NAME] Holdings [PERSON_NAME] 0412 249 286 [EMAIL_ADDRESS][DOMAI…" at bounding box center [501, 165] width 757 height 102
drag, startPoint x: 236, startPoint y: 177, endPoint x: 133, endPoint y: 189, distance: 103.9
click at [133, 189] on div "Contact [PERSON_NAME] Holdings [PERSON_NAME] 0412 249 286 [EMAIL_ADDRESS][DOMAI…" at bounding box center [501, 165] width 757 height 102
drag, startPoint x: 190, startPoint y: 154, endPoint x: 127, endPoint y: 153, distance: 62.7
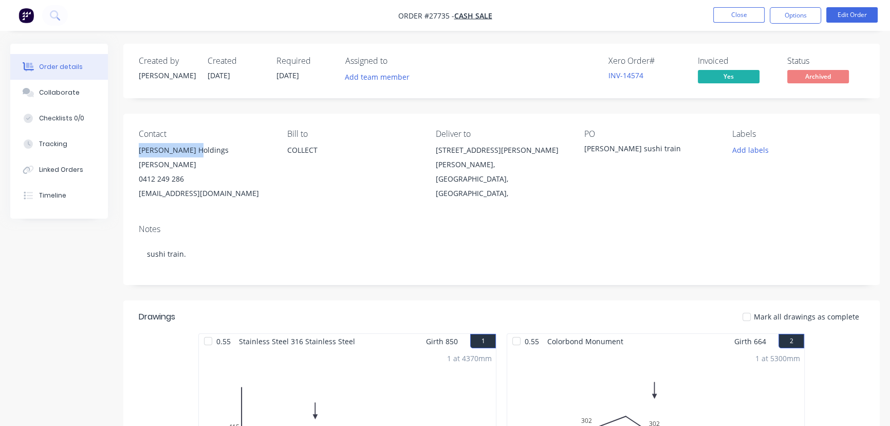
click at [127, 153] on div "Contact [PERSON_NAME] Holdings [PERSON_NAME] 0412 249 286 [EMAIL_ADDRESS][DOMAI…" at bounding box center [501, 165] width 757 height 102
drag, startPoint x: 489, startPoint y: 165, endPoint x: 433, endPoint y: 153, distance: 57.3
click at [433, 153] on div "Contact [PERSON_NAME] Holdings [PERSON_NAME] 0412 249 286 [EMAIL_ADDRESS][DOMAI…" at bounding box center [501, 165] width 757 height 102
